Goal: Information Seeking & Learning: Learn about a topic

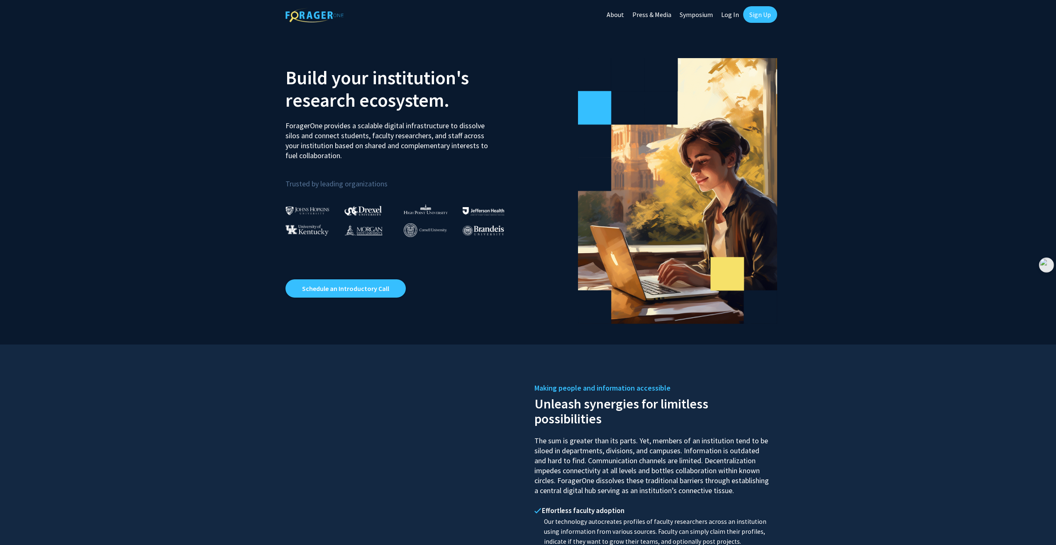
click at [760, 14] on link "Sign Up" at bounding box center [760, 14] width 34 height 17
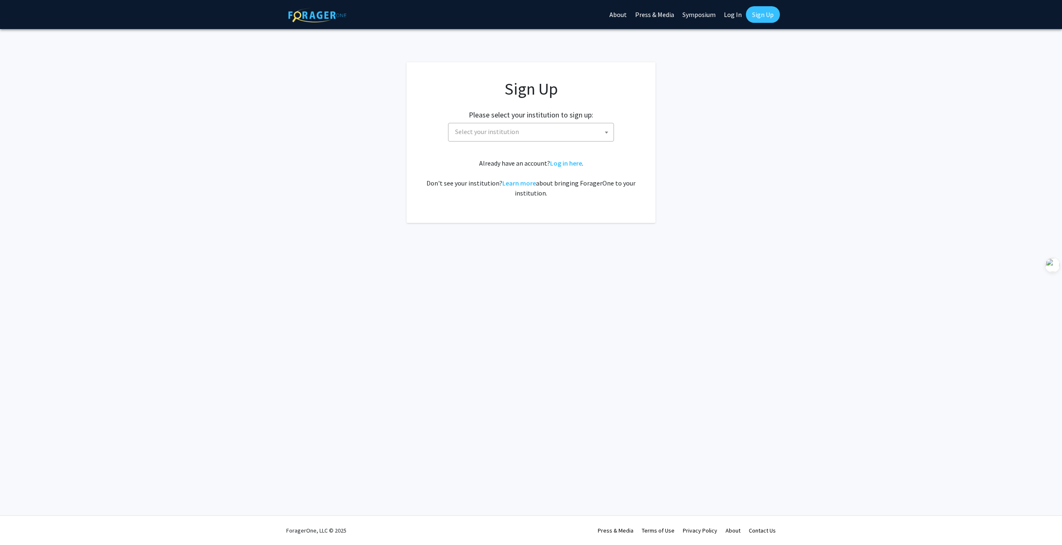
click at [506, 130] on span "Select your institution" at bounding box center [487, 131] width 64 height 8
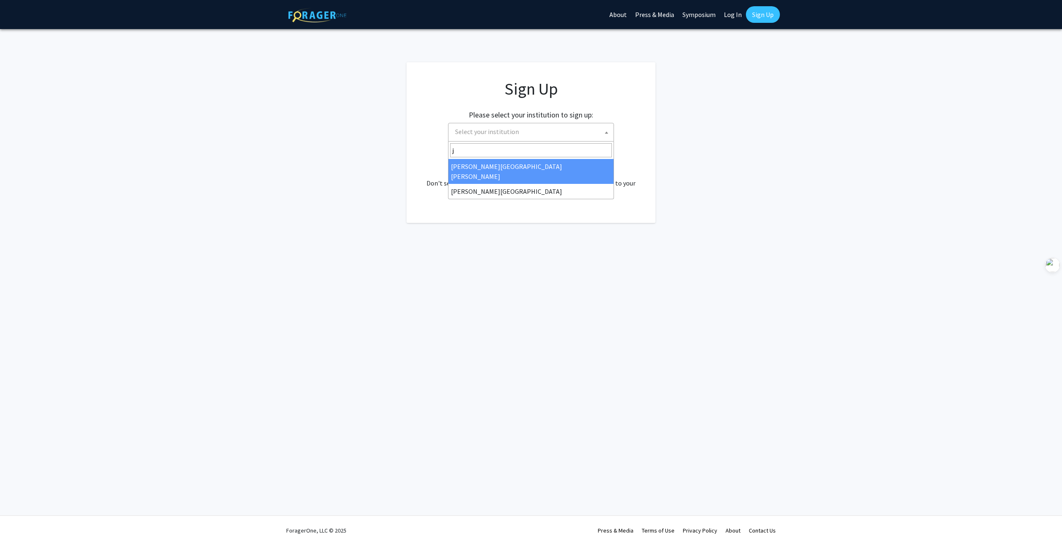
type input "j"
select select "1"
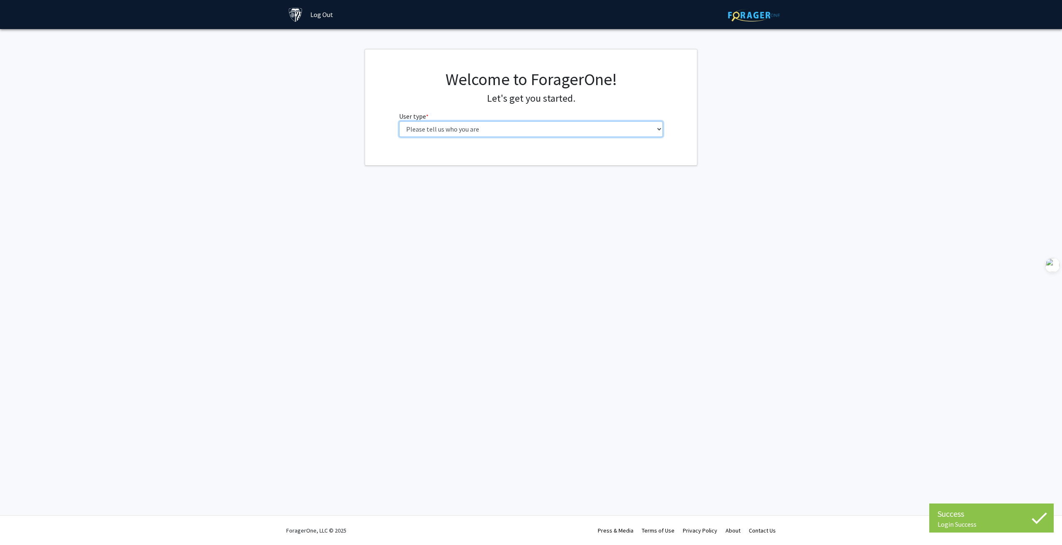
click at [468, 128] on select "Please tell us who you are Undergraduate Student Master's Student Doctoral Cand…" at bounding box center [531, 129] width 264 height 16
select select "2: masters"
click at [399, 121] on select "Please tell us who you are Undergraduate Student Master's Student Doctoral Cand…" at bounding box center [531, 129] width 264 height 16
click at [438, 158] on input "First Name * required" at bounding box center [531, 161] width 264 height 16
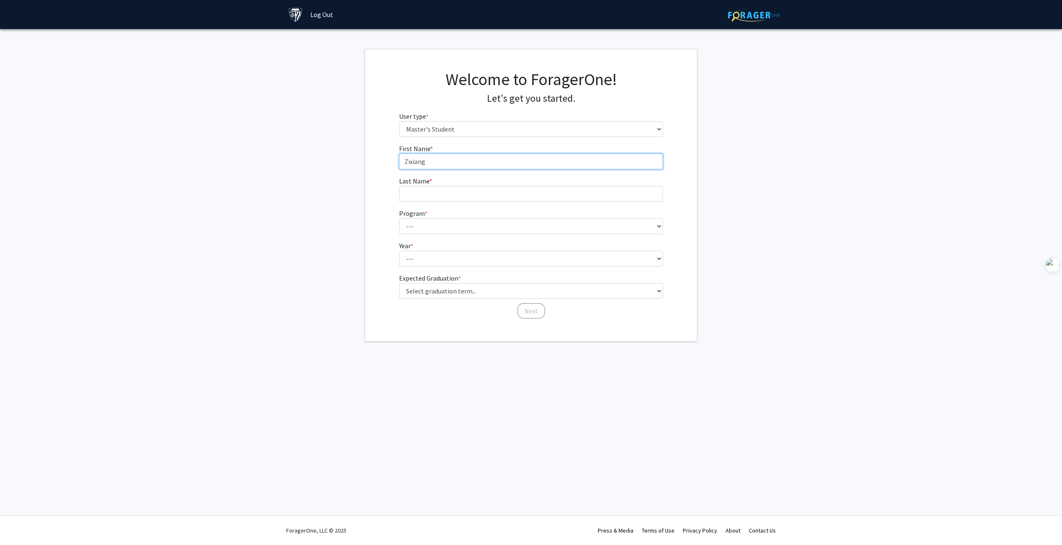
type input "Zixiang"
type input "[PERSON_NAME]"
drag, startPoint x: 433, startPoint y: 232, endPoint x: 438, endPoint y: 230, distance: 5.9
click at [433, 232] on select "--- Anatomy Education Applied and Computational Mathematics Applied Biomedical …" at bounding box center [531, 226] width 264 height 16
select select "39: 28"
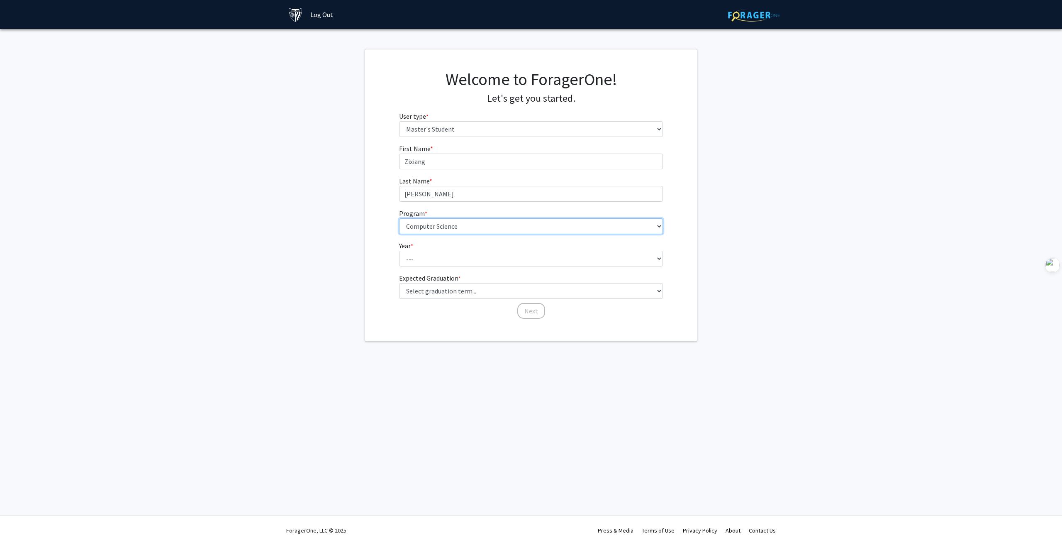
click at [399, 218] on select "--- Anatomy Education Applied and Computational Mathematics Applied Biomedical …" at bounding box center [531, 226] width 264 height 16
click at [433, 259] on select "--- First Year Second Year" at bounding box center [531, 259] width 264 height 16
select select "1: first_year"
click at [399, 251] on select "--- First Year Second Year" at bounding box center [531, 259] width 264 height 16
click at [424, 289] on select "Select graduation term... Spring 2025 Summer 2025 Fall 2025 Winter 2025 Spring …" at bounding box center [531, 291] width 264 height 16
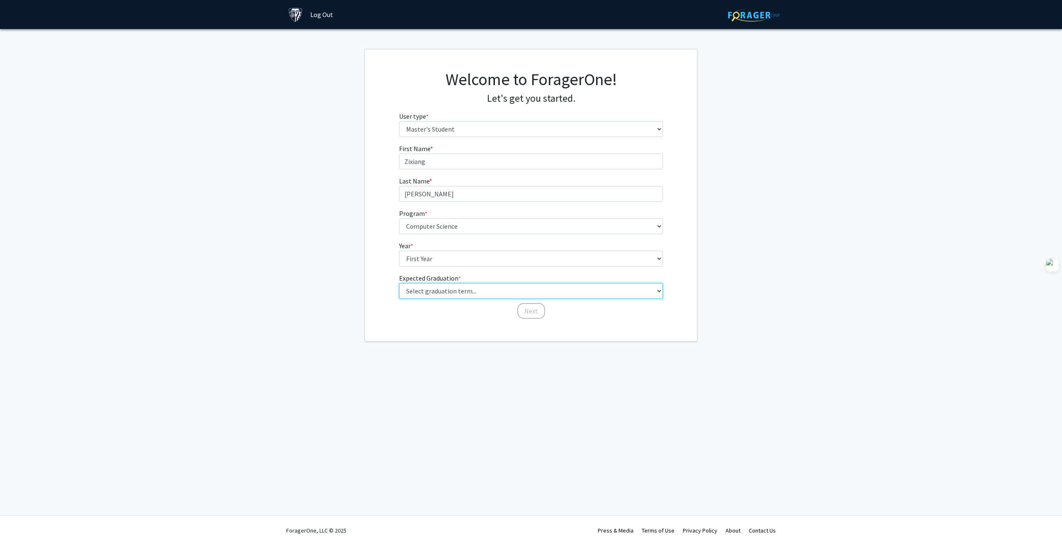
select select "7: fall_2026"
click at [399, 283] on select "Select graduation term... Spring 2025 Summer 2025 Fall 2025 Winter 2025 Spring …" at bounding box center [531, 291] width 264 height 16
click at [531, 311] on button "Next" at bounding box center [531, 311] width 28 height 16
click at [442, 160] on select "Select an option Peer/student recommendation Faculty/staff recommendation Unive…" at bounding box center [531, 161] width 264 height 16
select select "1: peer_recommendation"
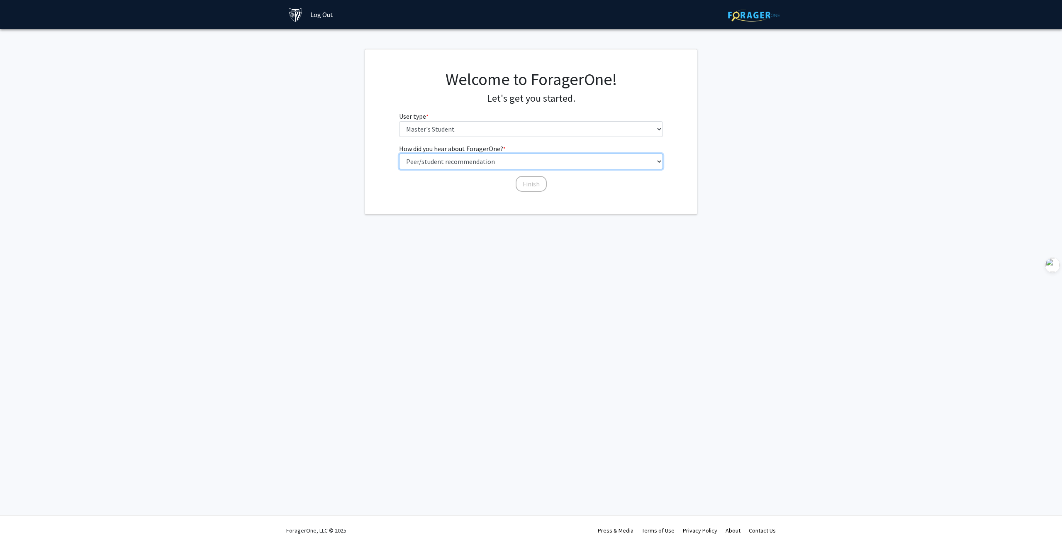
click at [399, 153] on select "Select an option Peer/student recommendation Faculty/staff recommendation Unive…" at bounding box center [531, 161] width 264 height 16
click at [530, 183] on button "Finish" at bounding box center [531, 184] width 31 height 16
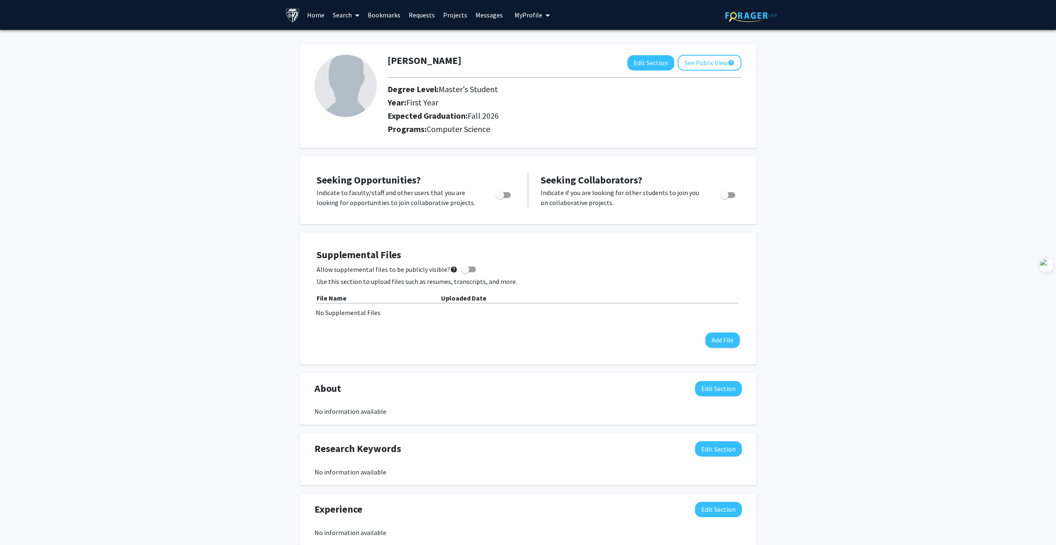
click at [349, 17] on link "Search" at bounding box center [346, 14] width 35 height 29
click at [309, 15] on link "Home" at bounding box center [316, 14] width 26 height 29
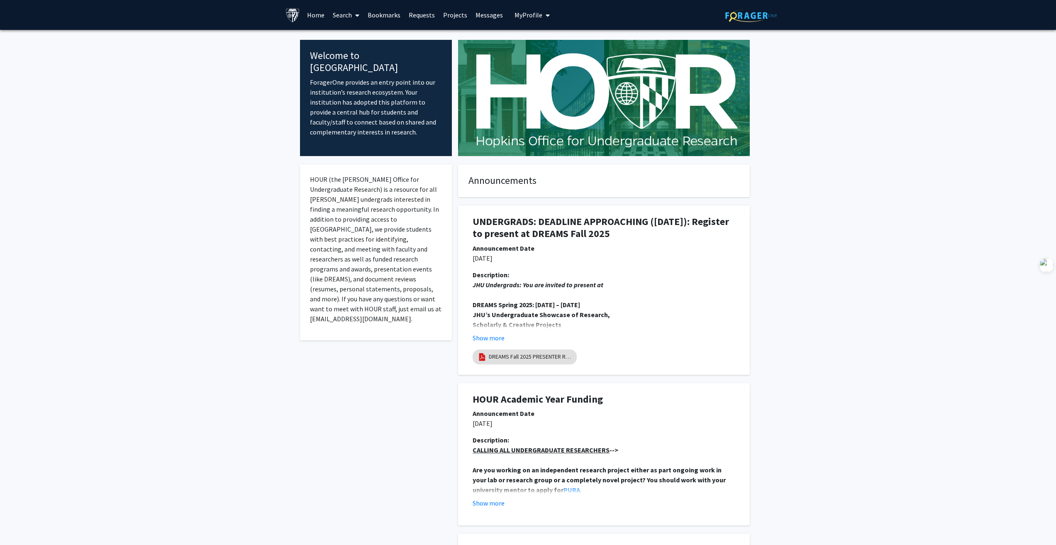
click at [352, 15] on span at bounding box center [355, 15] width 7 height 29
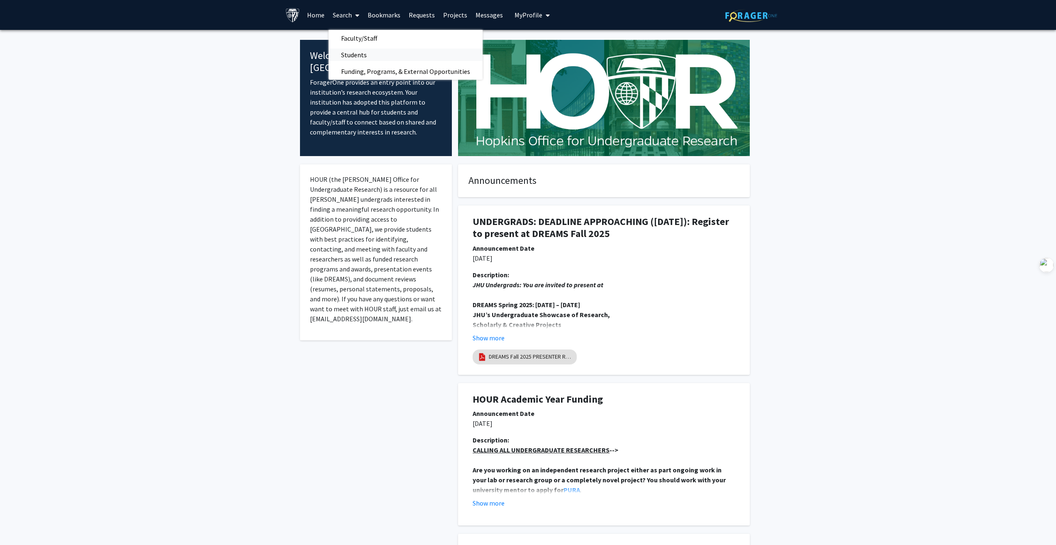
click at [359, 54] on span "Students" at bounding box center [354, 54] width 51 height 17
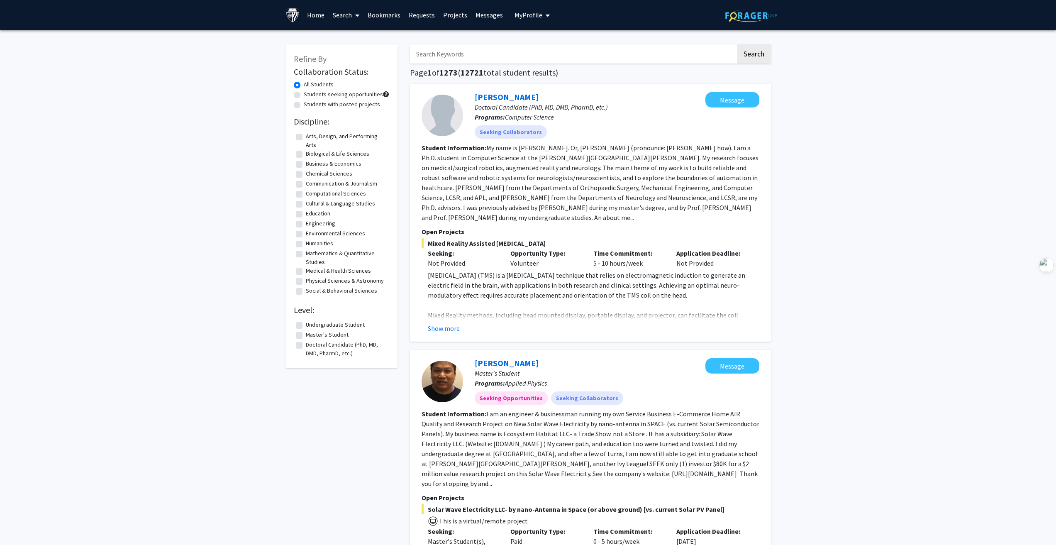
click at [441, 54] on input "Search Keywords" at bounding box center [573, 53] width 326 height 19
click at [746, 54] on button "Search" at bounding box center [754, 53] width 34 height 19
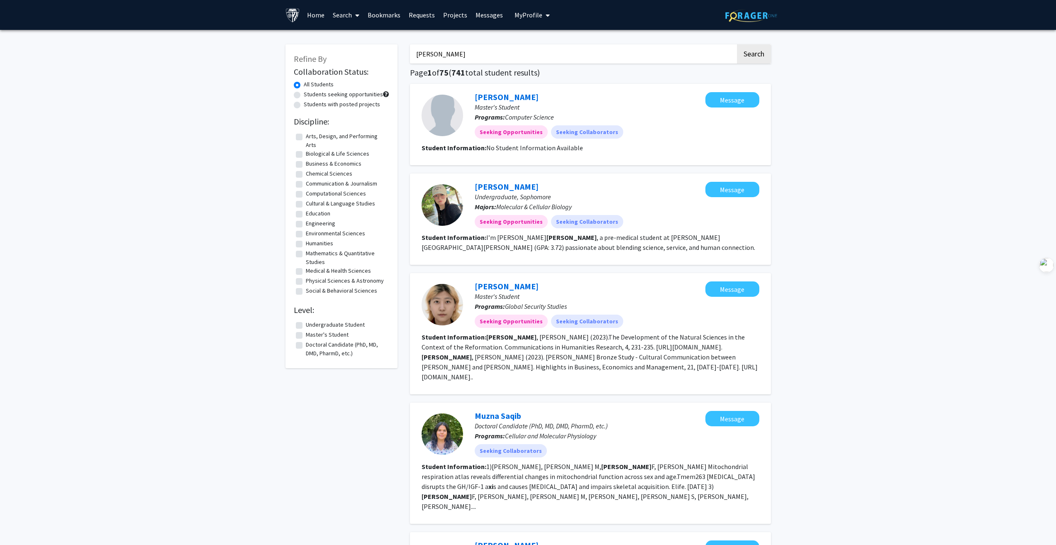
drag, startPoint x: 463, startPoint y: 56, endPoint x: 377, endPoint y: 42, distance: 87.3
click at [753, 51] on button "Search" at bounding box center [754, 53] width 34 height 19
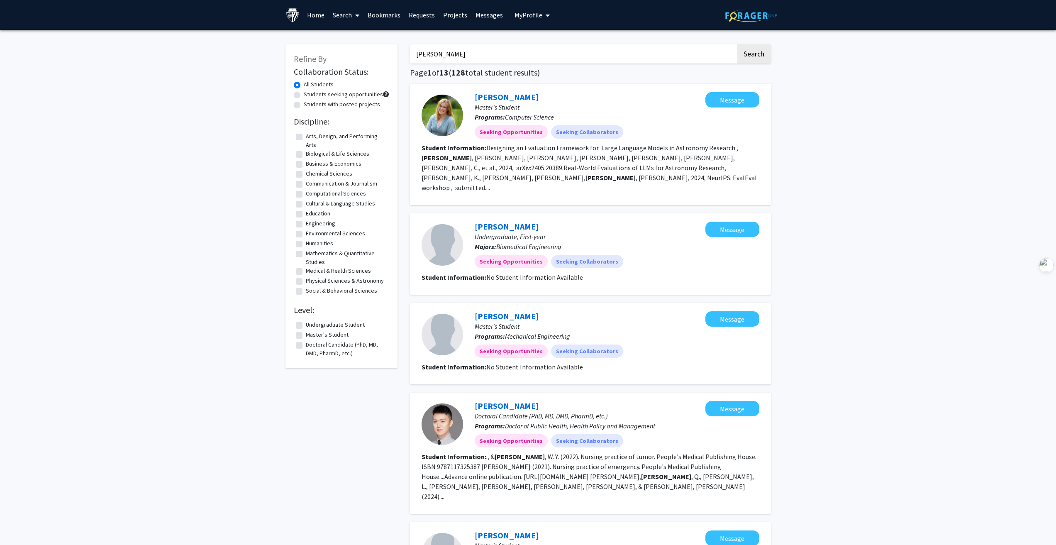
drag, startPoint x: 500, startPoint y: 58, endPoint x: 389, endPoint y: 47, distance: 111.3
click at [744, 57] on button "Search" at bounding box center [754, 53] width 34 height 19
drag, startPoint x: 457, startPoint y: 55, endPoint x: 377, endPoint y: 58, distance: 80.5
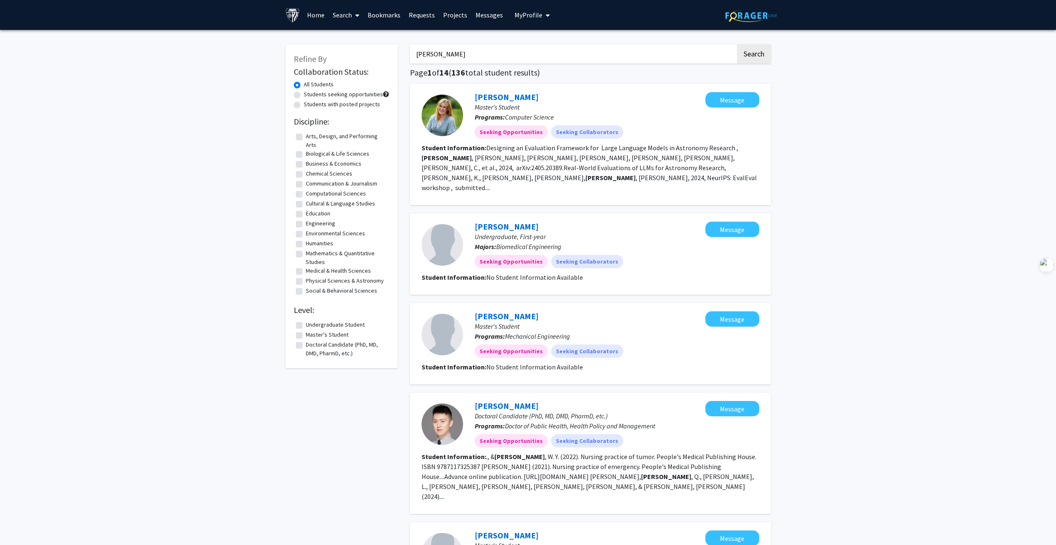
type input "[PERSON_NAME]"
click at [737, 44] on button "Search" at bounding box center [754, 53] width 34 height 19
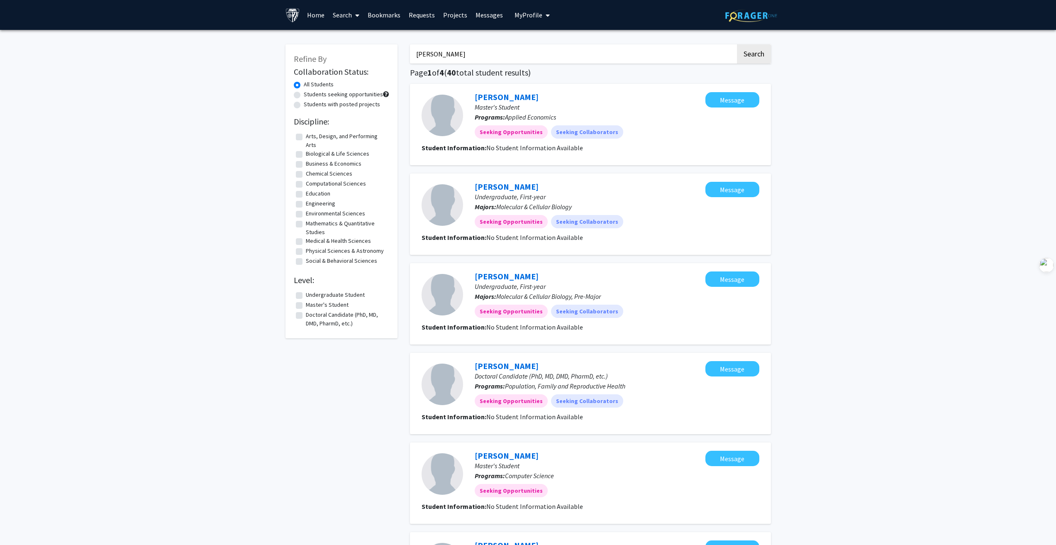
drag, startPoint x: 467, startPoint y: 53, endPoint x: 399, endPoint y: 51, distance: 67.6
click at [399, 51] on div "Refine By Collaboration Status: All Students Students seeking opportunities Stu…" at bounding box center [528, 520] width 498 height 969
click at [339, 16] on link "Search" at bounding box center [346, 14] width 35 height 29
click at [365, 37] on span "Faculty/Staff" at bounding box center [359, 38] width 61 height 17
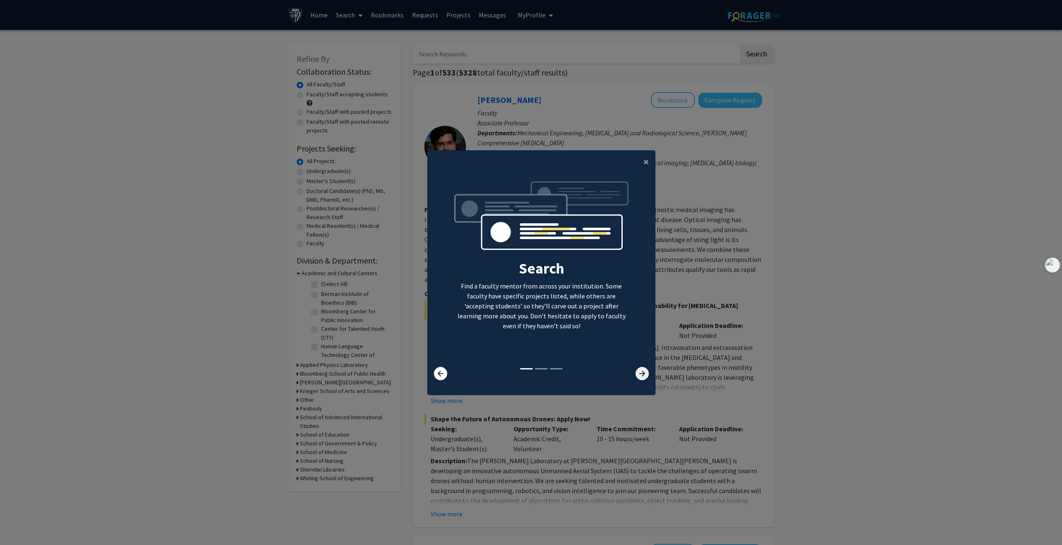
click at [635, 375] on icon at bounding box center [641, 373] width 13 height 13
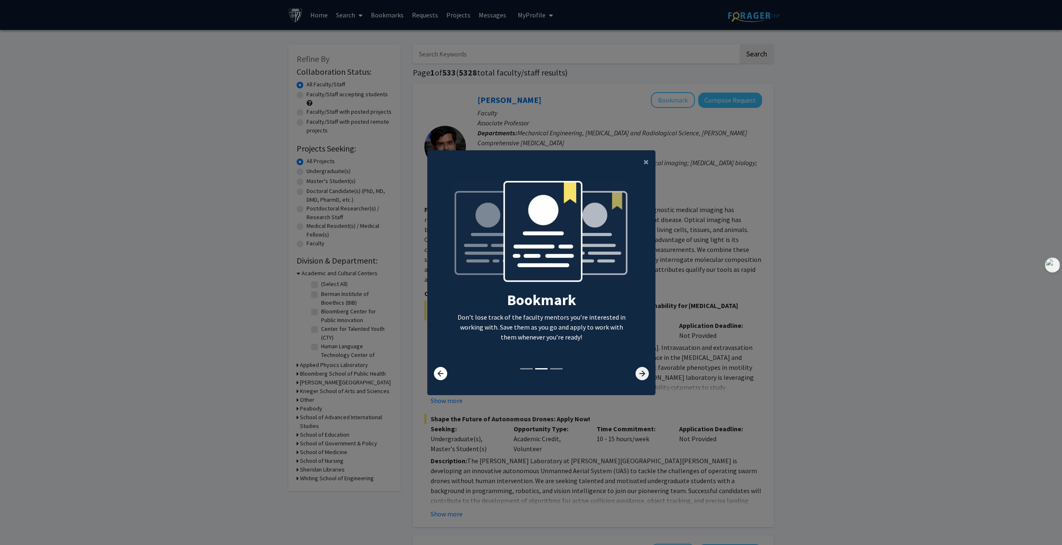
click at [635, 374] on icon at bounding box center [641, 373] width 13 height 13
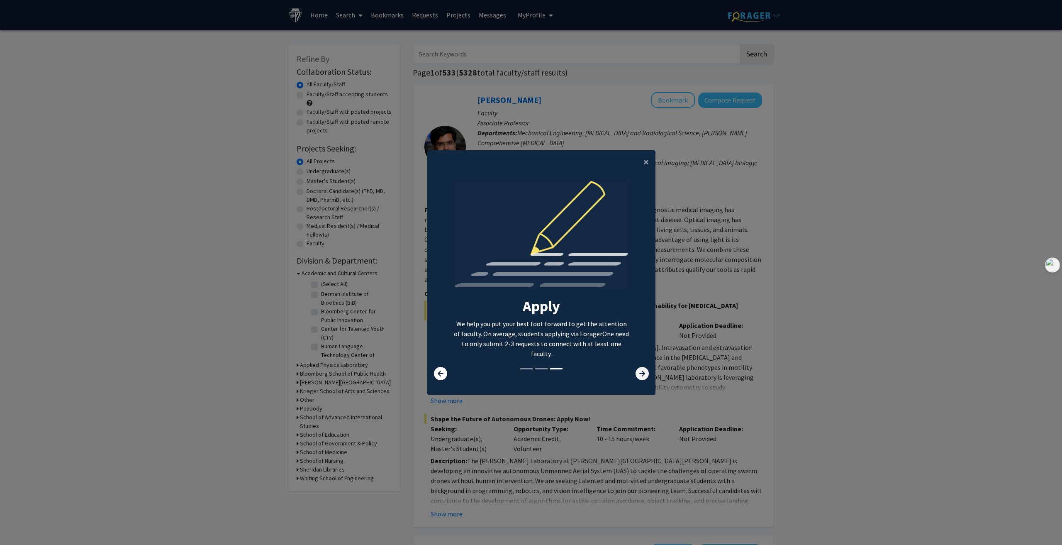
click at [642, 369] on icon at bounding box center [641, 373] width 13 height 13
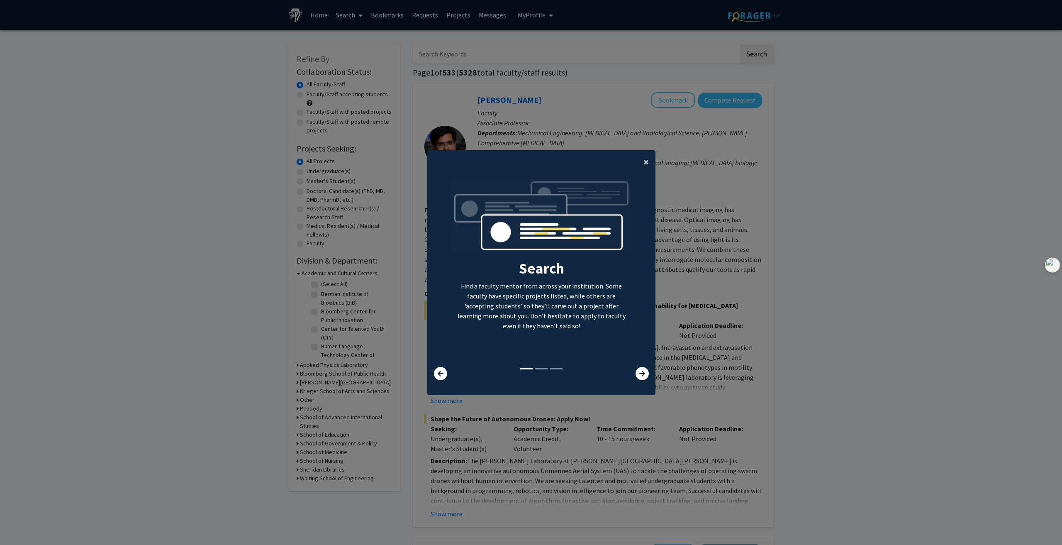
click at [638, 161] on button "×" at bounding box center [646, 161] width 19 height 23
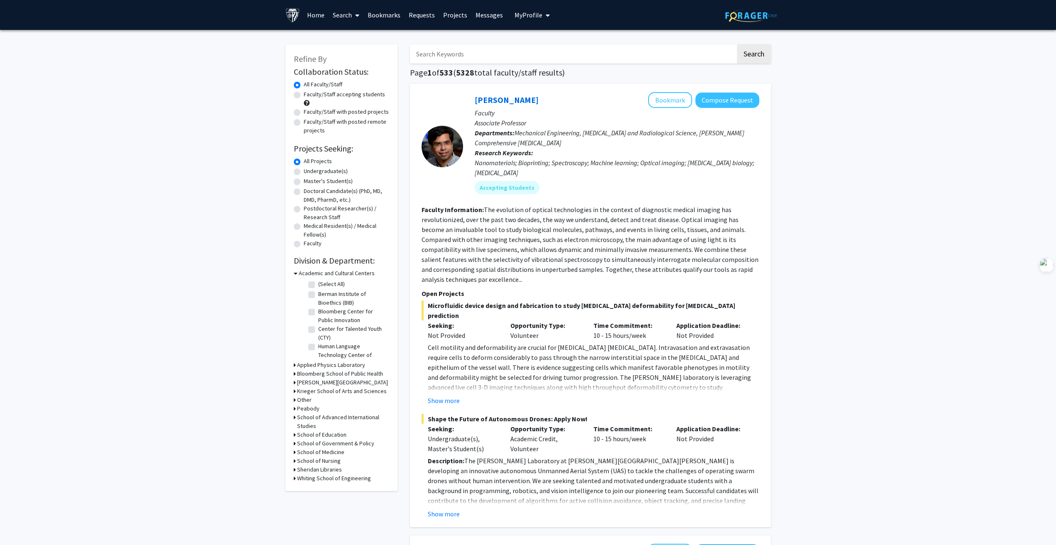
click at [304, 93] on label "Faculty/Staff accepting students" at bounding box center [344, 94] width 81 height 9
click at [304, 93] on input "Faculty/Staff accepting students" at bounding box center [306, 92] width 5 height 5
radio input "true"
click at [294, 436] on icon at bounding box center [295, 435] width 2 height 9
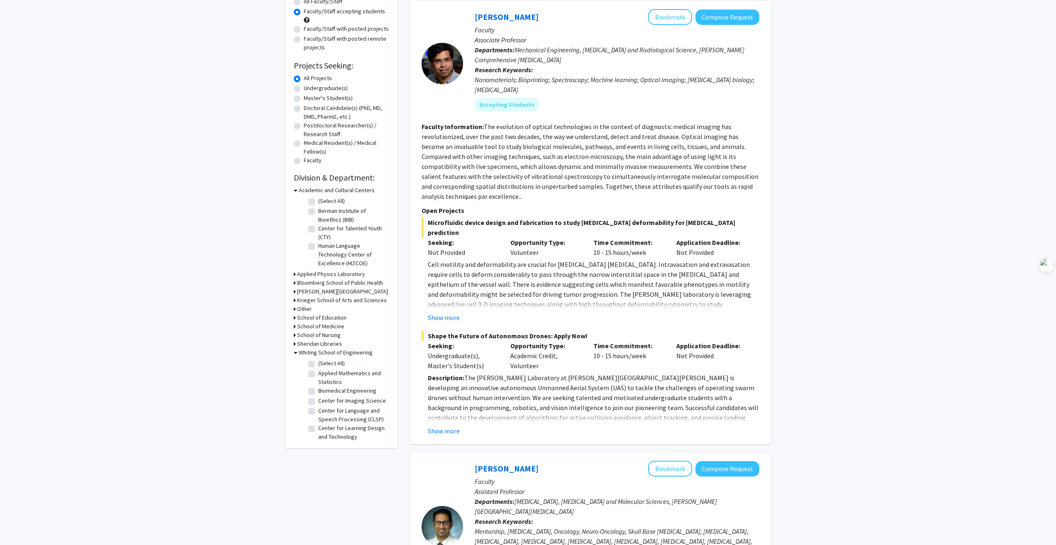
click at [318, 364] on label "(Select All)" at bounding box center [331, 363] width 27 height 9
click at [318, 364] on input "(Select All)" at bounding box center [320, 361] width 5 height 5
checkbox input "true"
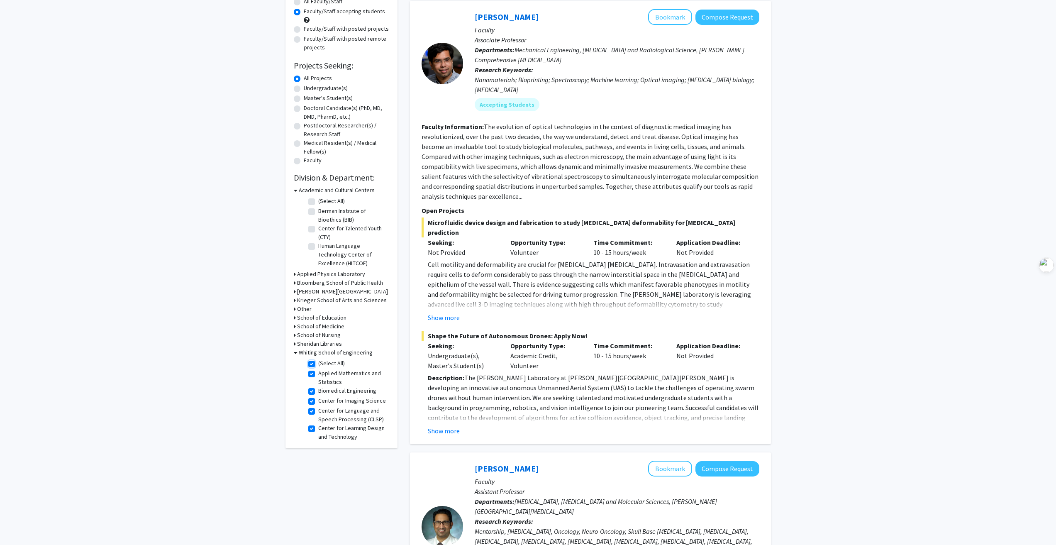
checkbox input "true"
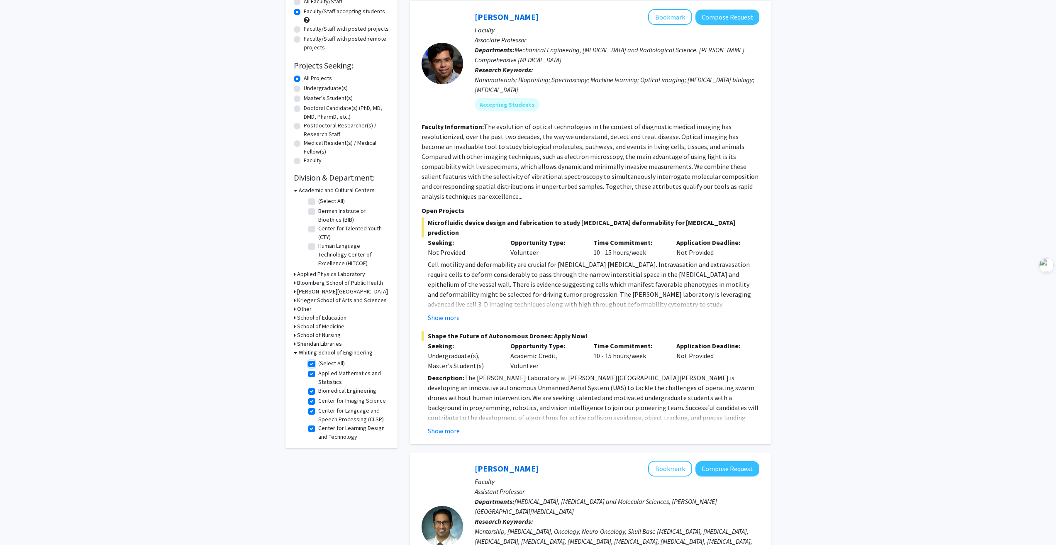
checkbox input "true"
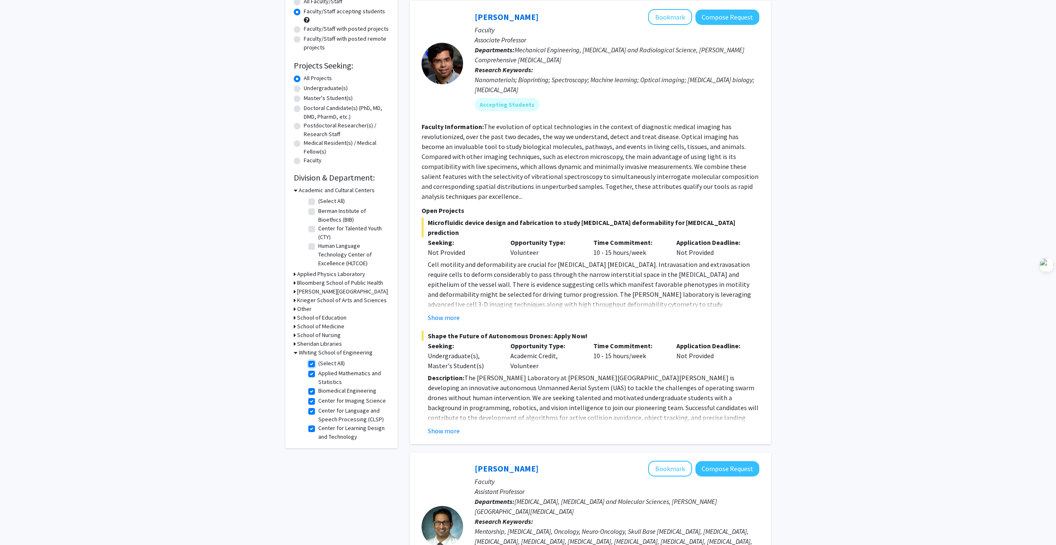
checkbox input "true"
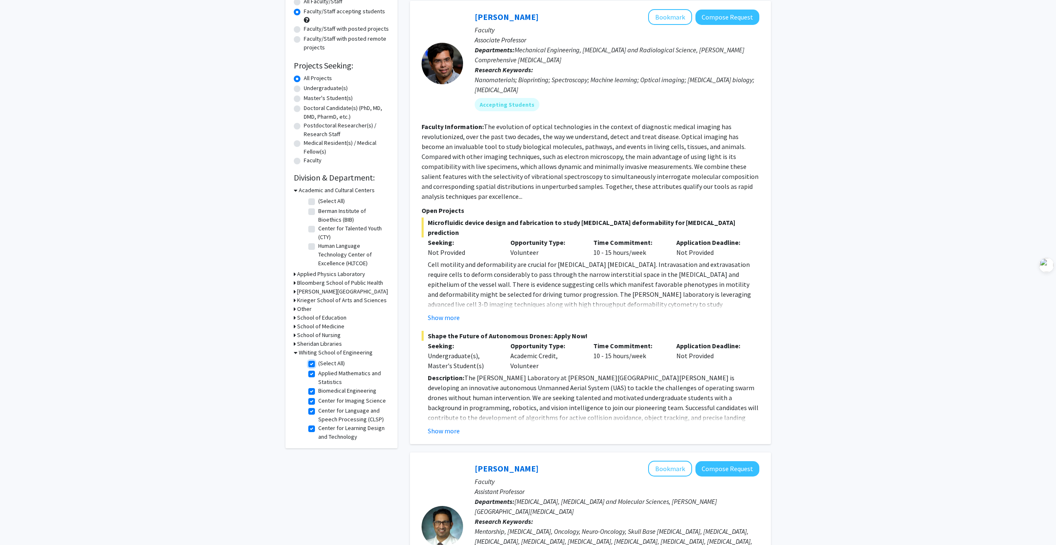
checkbox input "true"
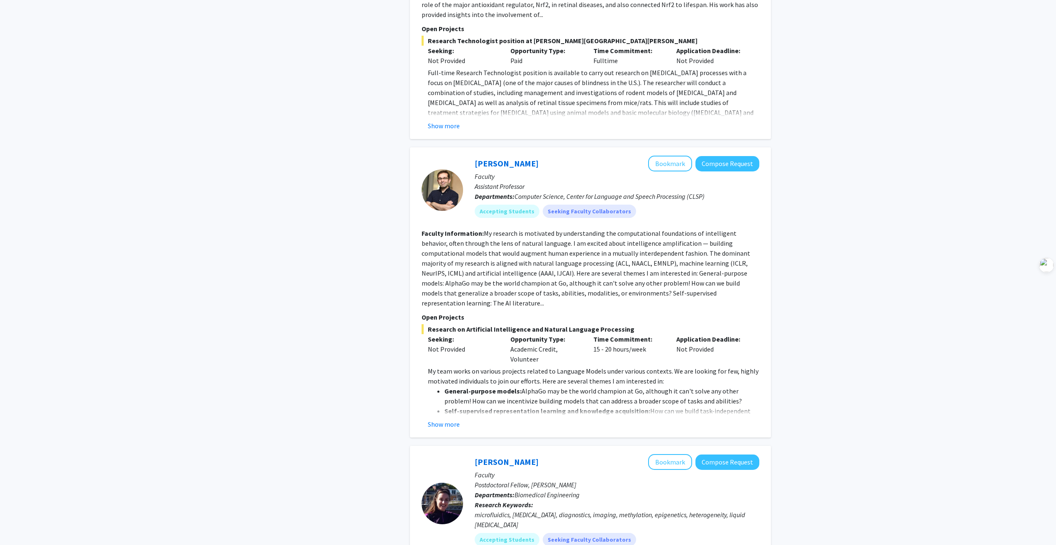
scroll to position [1410, 0]
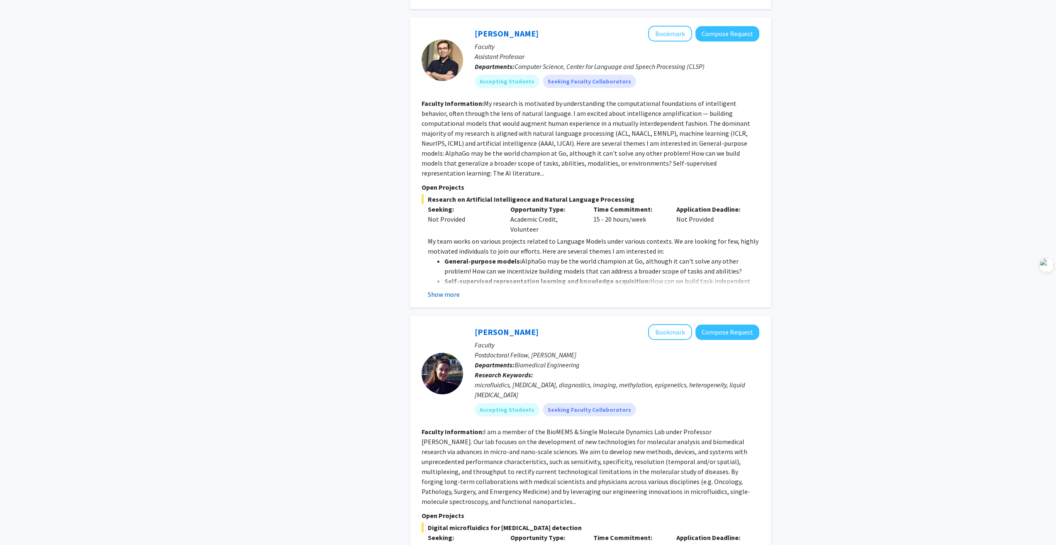
click at [450, 289] on button "Show more" at bounding box center [444, 294] width 32 height 10
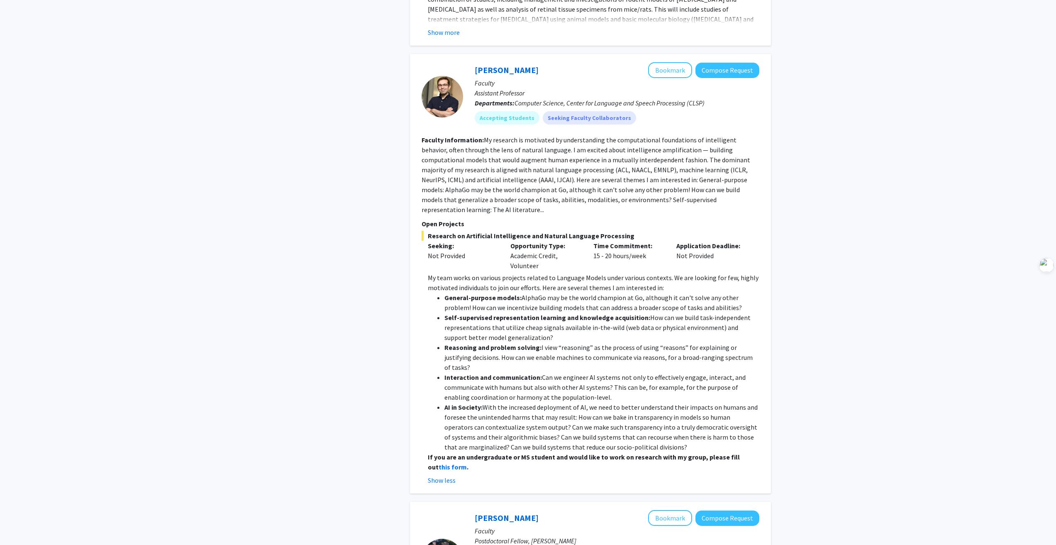
scroll to position [1493, 0]
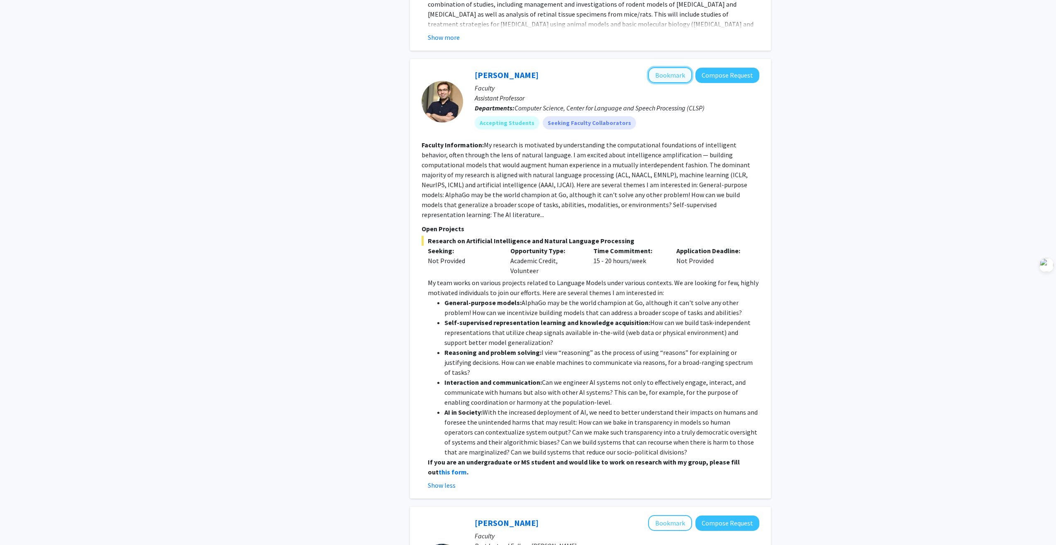
click at [667, 67] on button "Bookmark" at bounding box center [670, 75] width 44 height 16
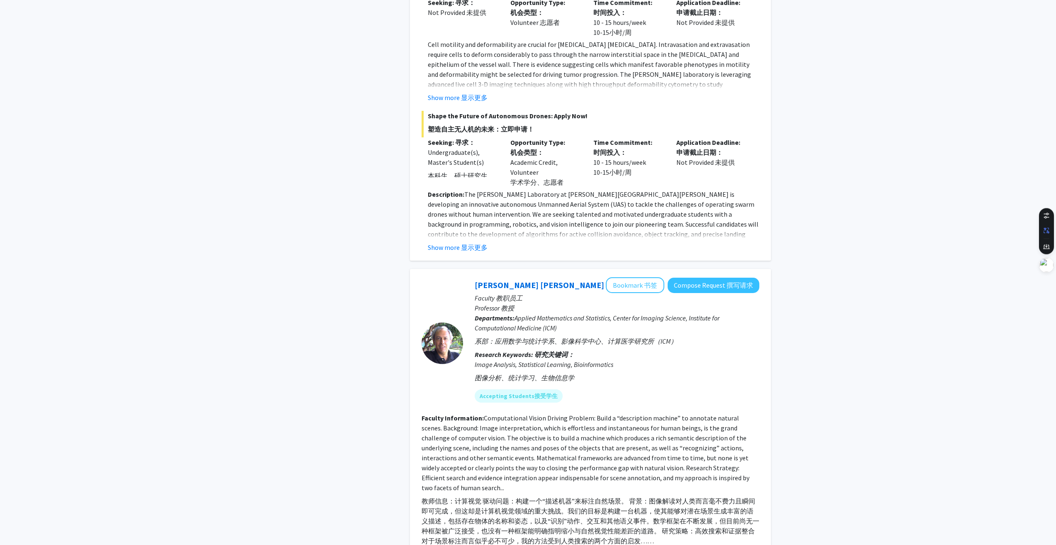
scroll to position [3825, 0]
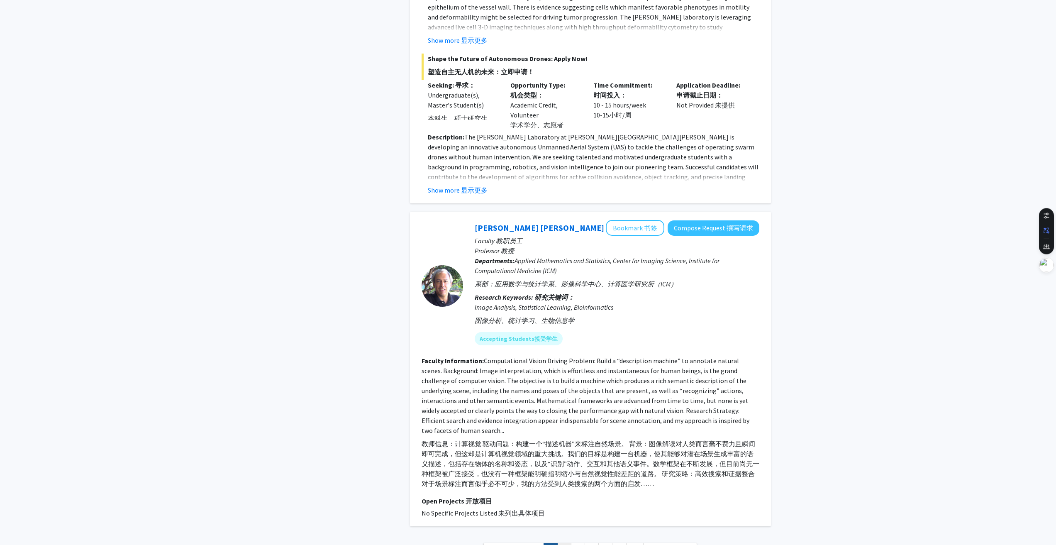
click at [561, 543] on link "2 2 2" at bounding box center [564, 550] width 14 height 15
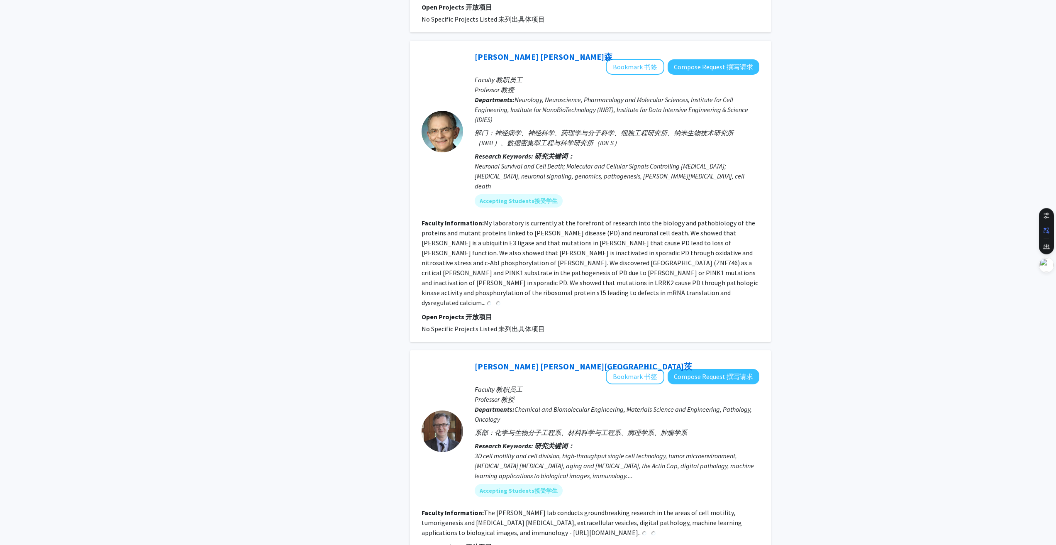
scroll to position [2989, 0]
